Goal: Book appointment/travel/reservation

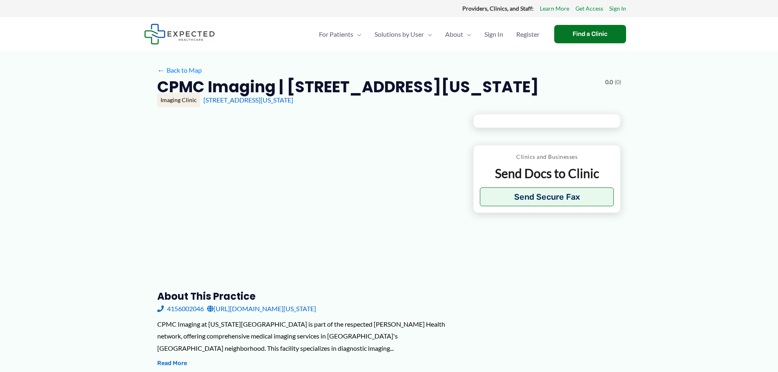
type input "**********"
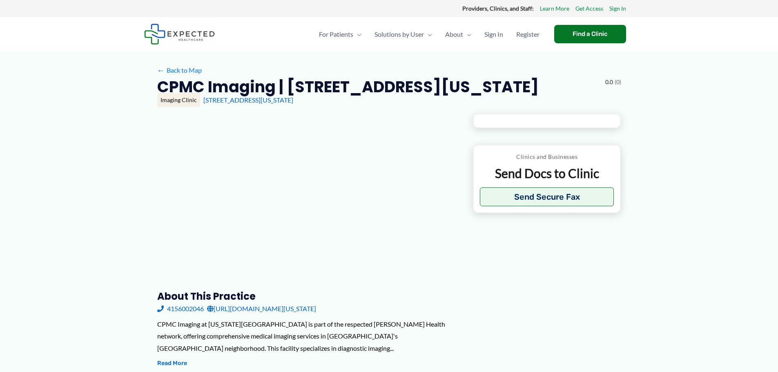
type input "**********"
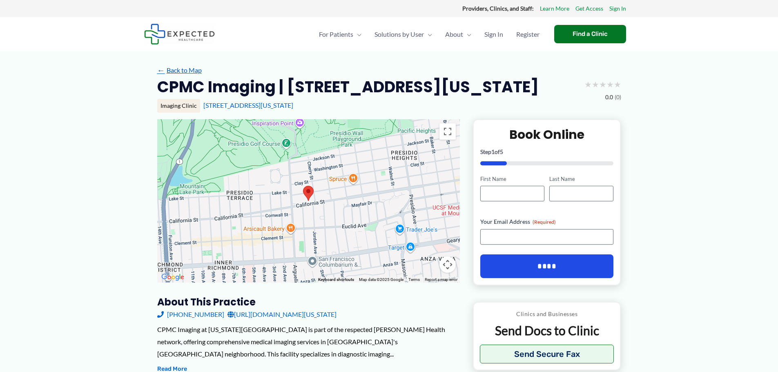
click at [183, 72] on link "← Back to Map" at bounding box center [179, 70] width 44 height 12
